Goal: Transaction & Acquisition: Purchase product/service

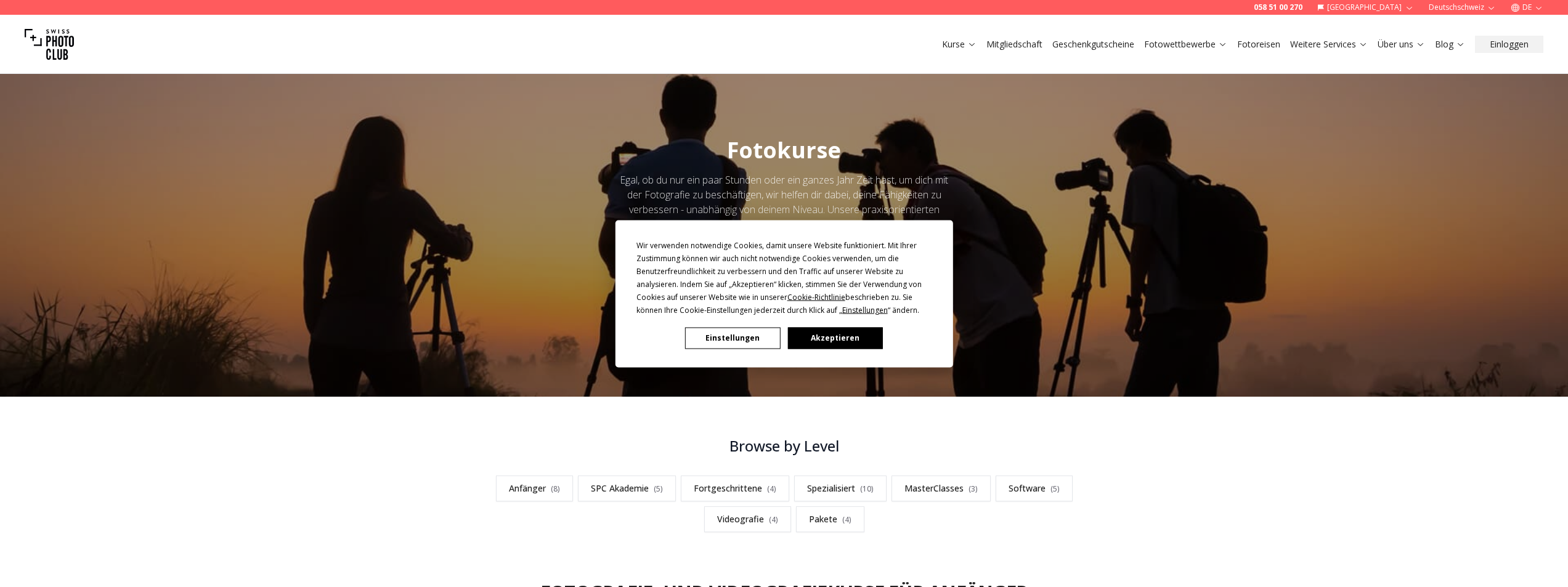
click at [816, 335] on button "Akzeptieren" at bounding box center [834, 338] width 95 height 21
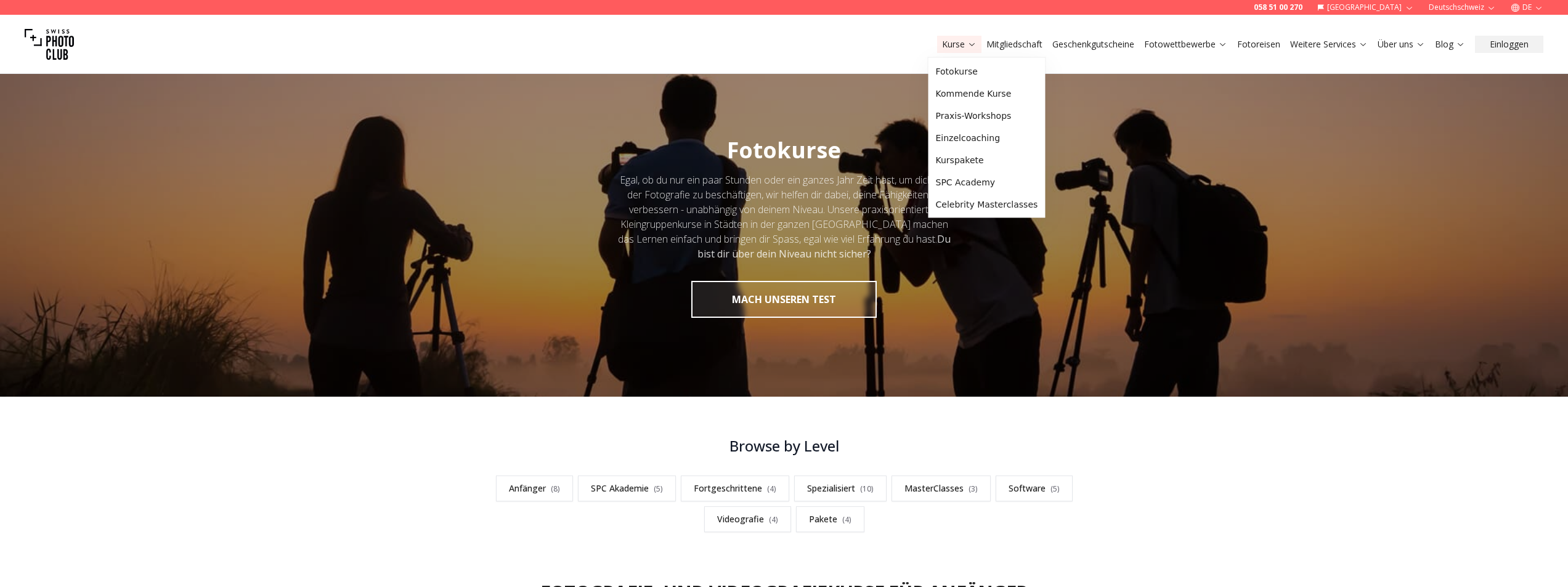
click at [947, 45] on link "Kurse" at bounding box center [960, 44] width 35 height 12
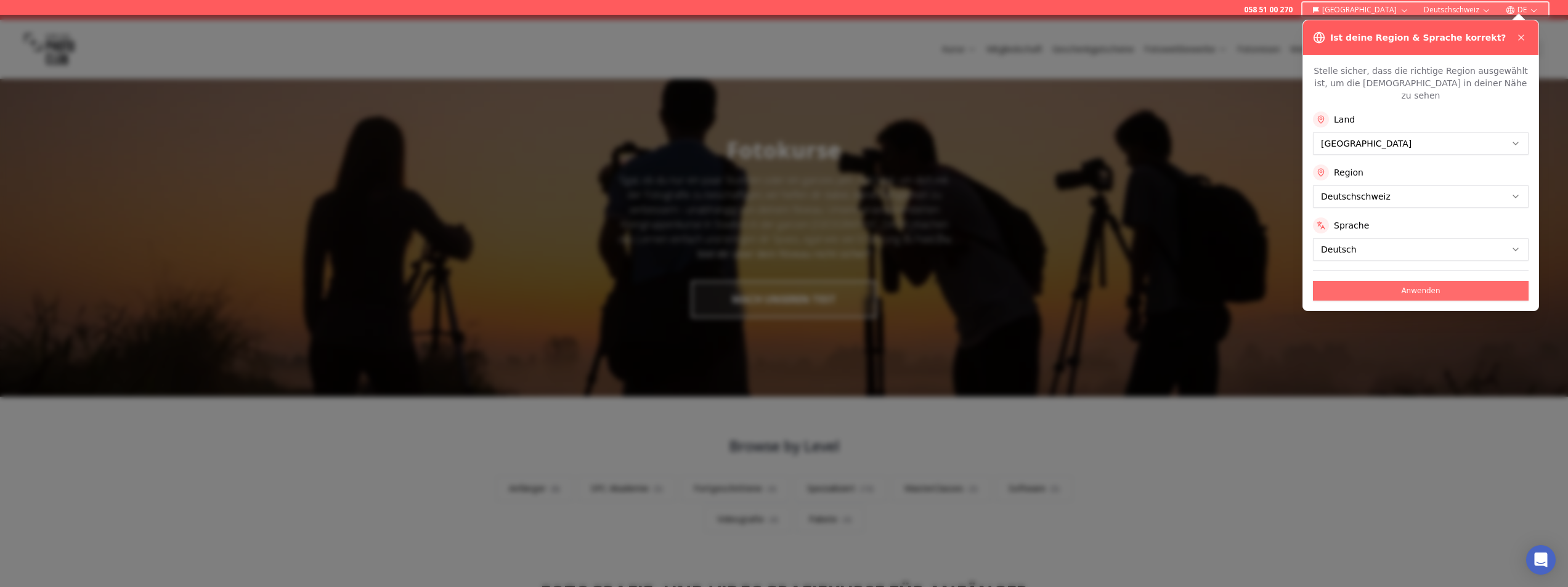
click at [1418, 281] on button "Anwenden" at bounding box center [1421, 291] width 215 height 20
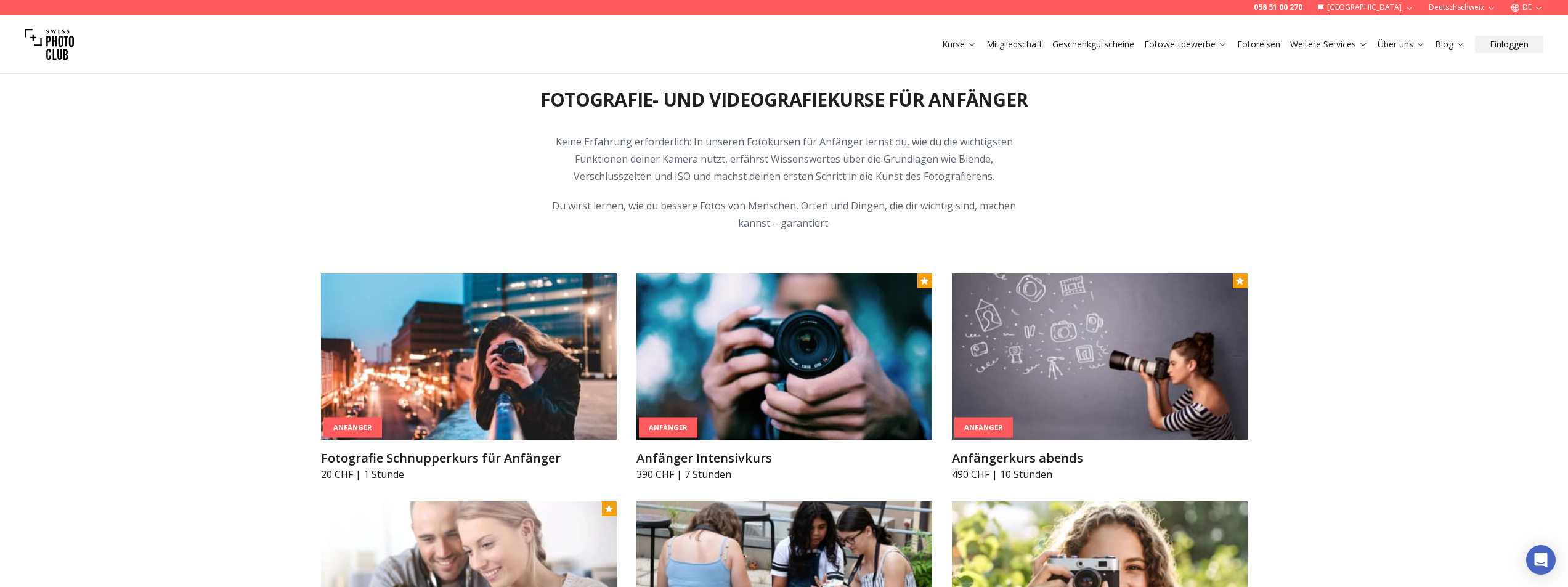
scroll to position [370, 0]
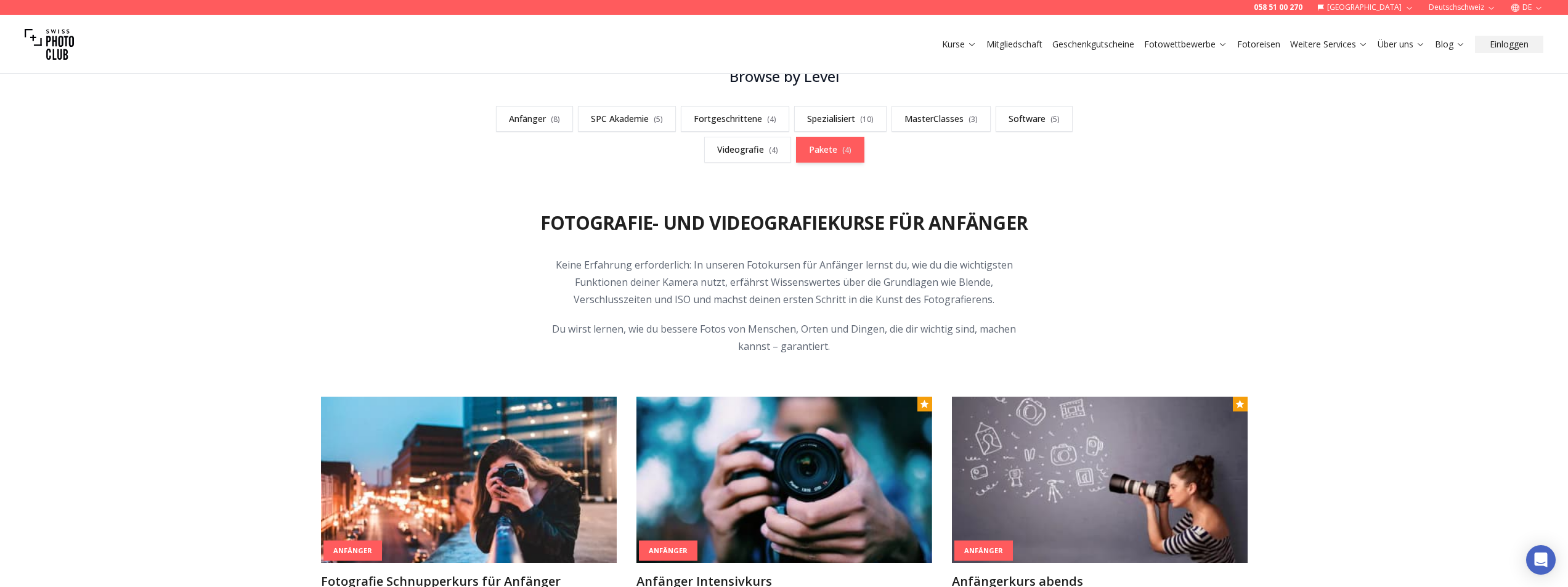
click at [813, 151] on link "Pakete ( 4 )" at bounding box center [830, 149] width 68 height 25
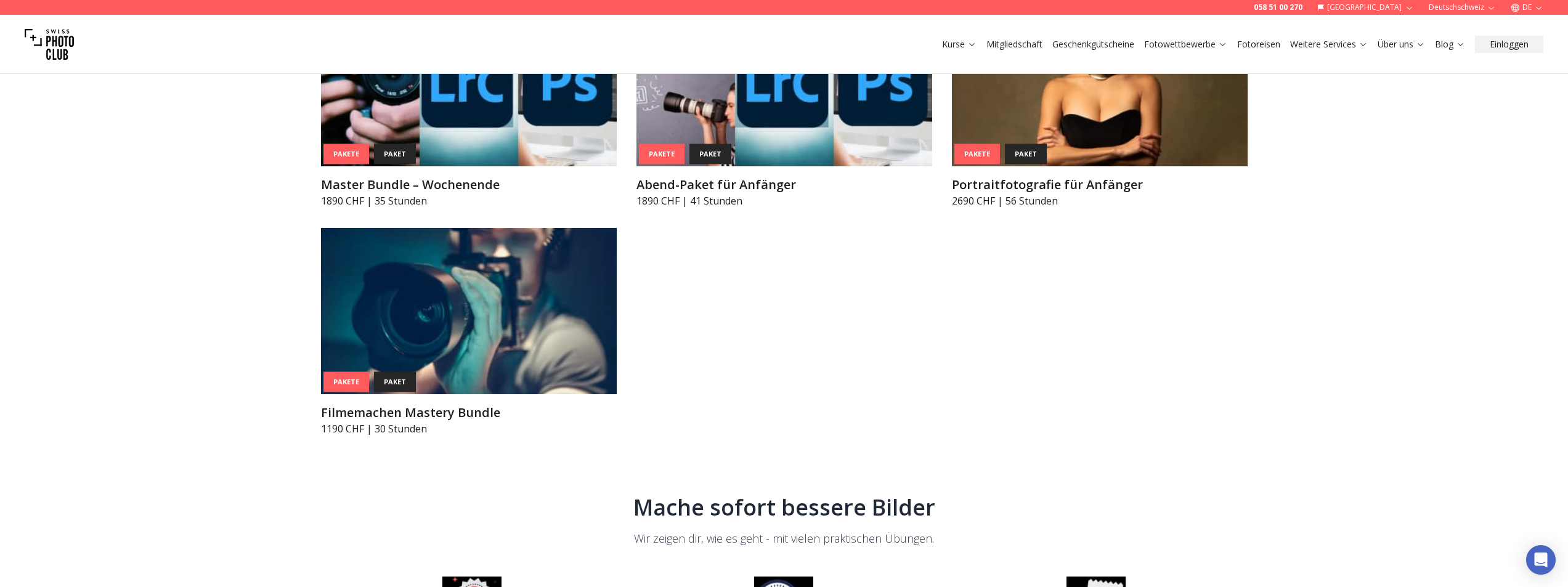
scroll to position [5339, 0]
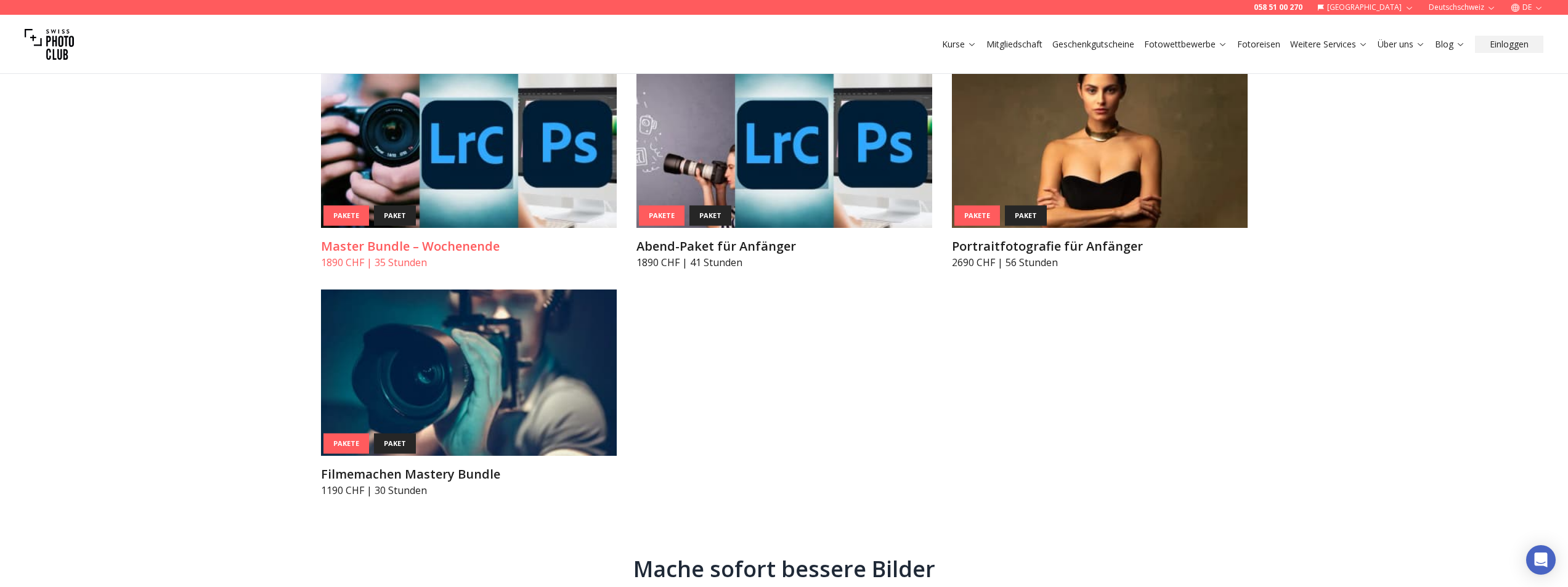
click at [466, 156] on img at bounding box center [469, 145] width 296 height 166
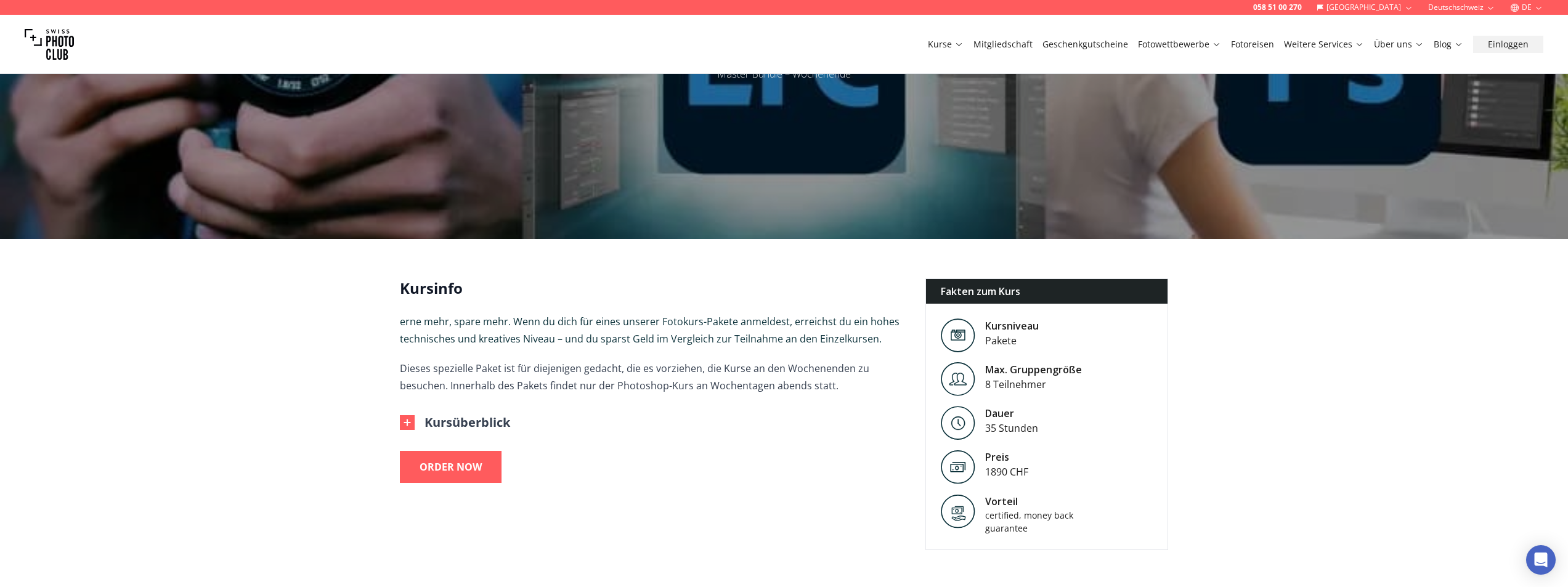
scroll to position [370, 0]
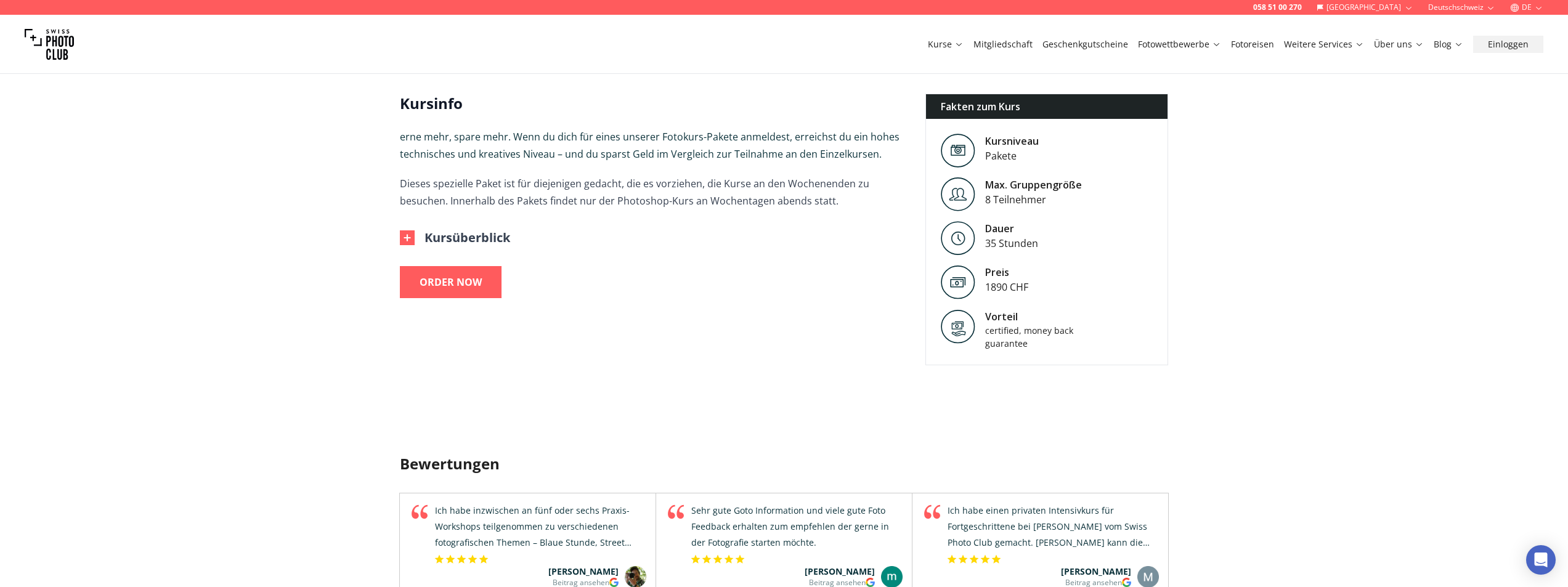
click at [405, 234] on img at bounding box center [407, 238] width 15 height 15
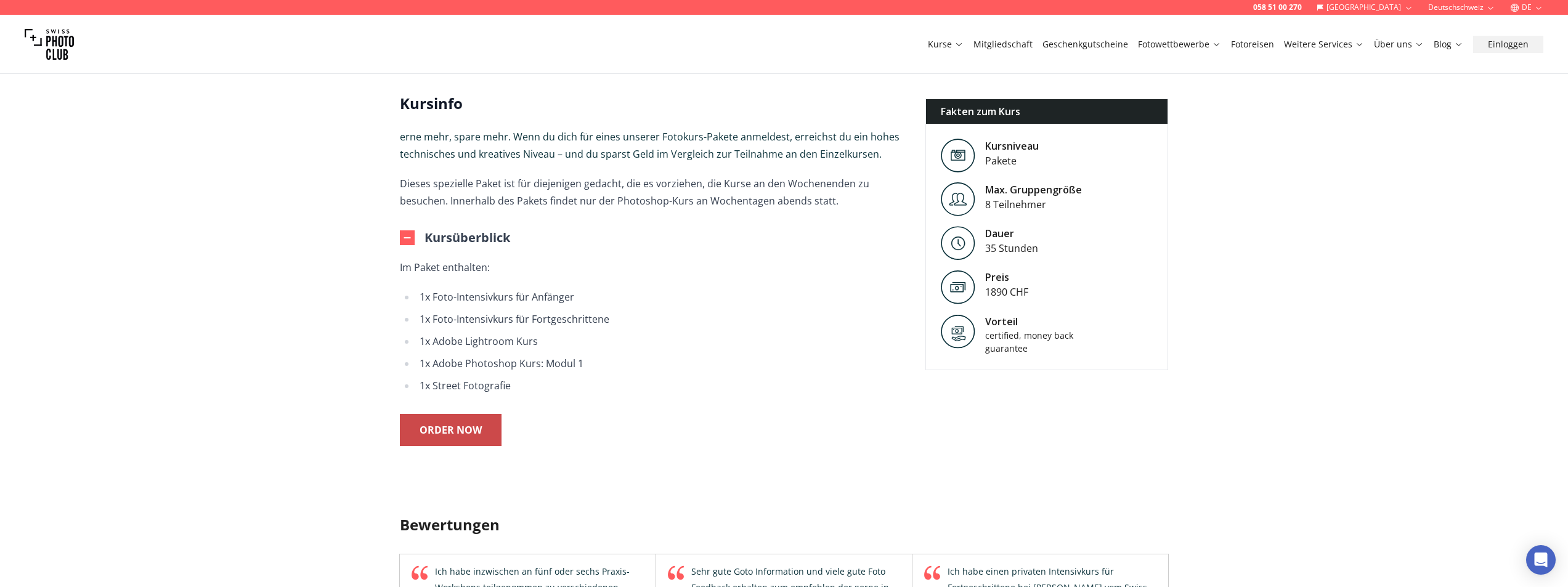
click at [442, 423] on div "ORDER NOW" at bounding box center [451, 429] width 62 height 17
